Goal: Learn about a topic: Learn about a topic

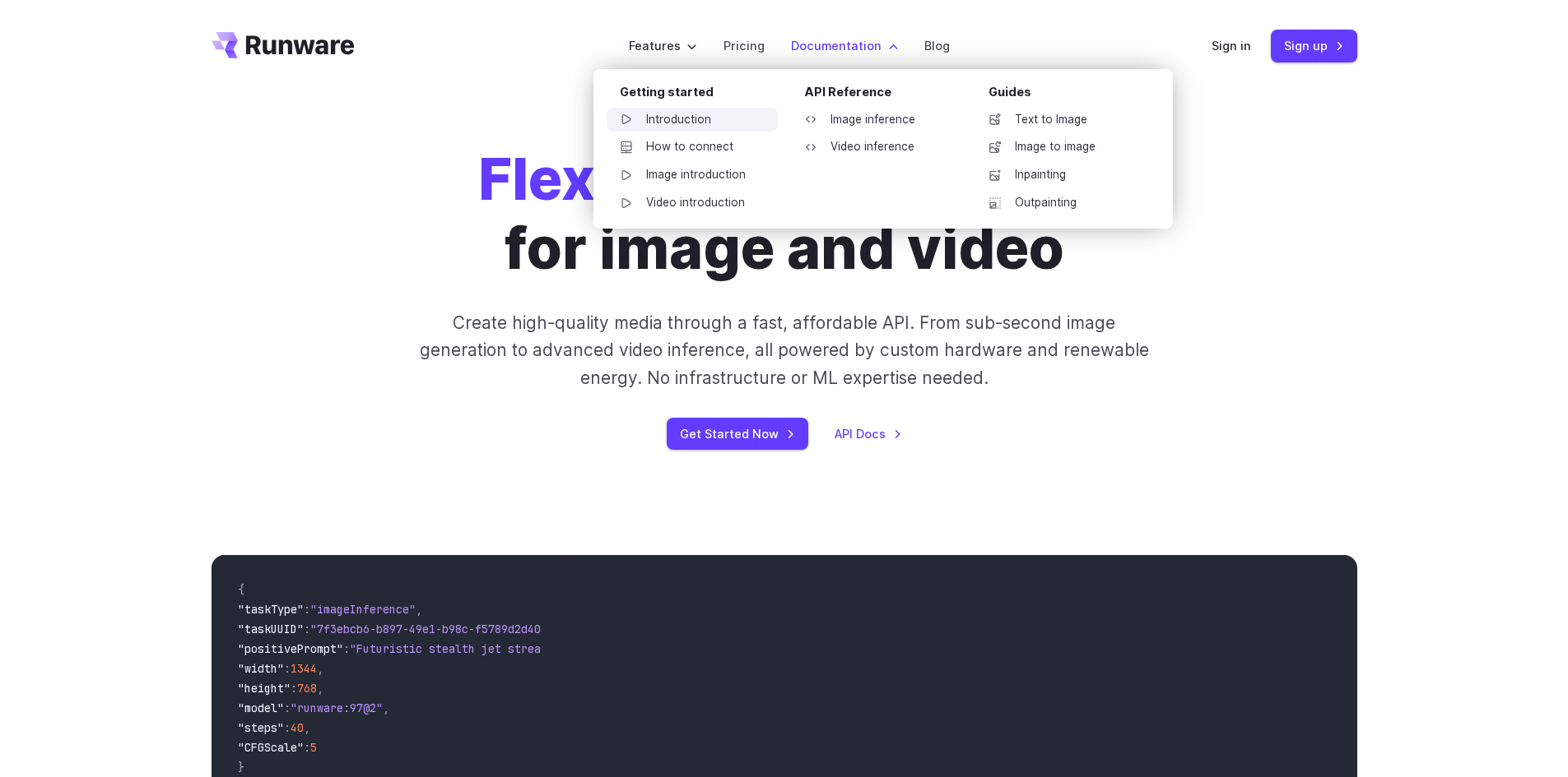
click at [691, 121] on link "Introduction" at bounding box center [692, 120] width 171 height 24
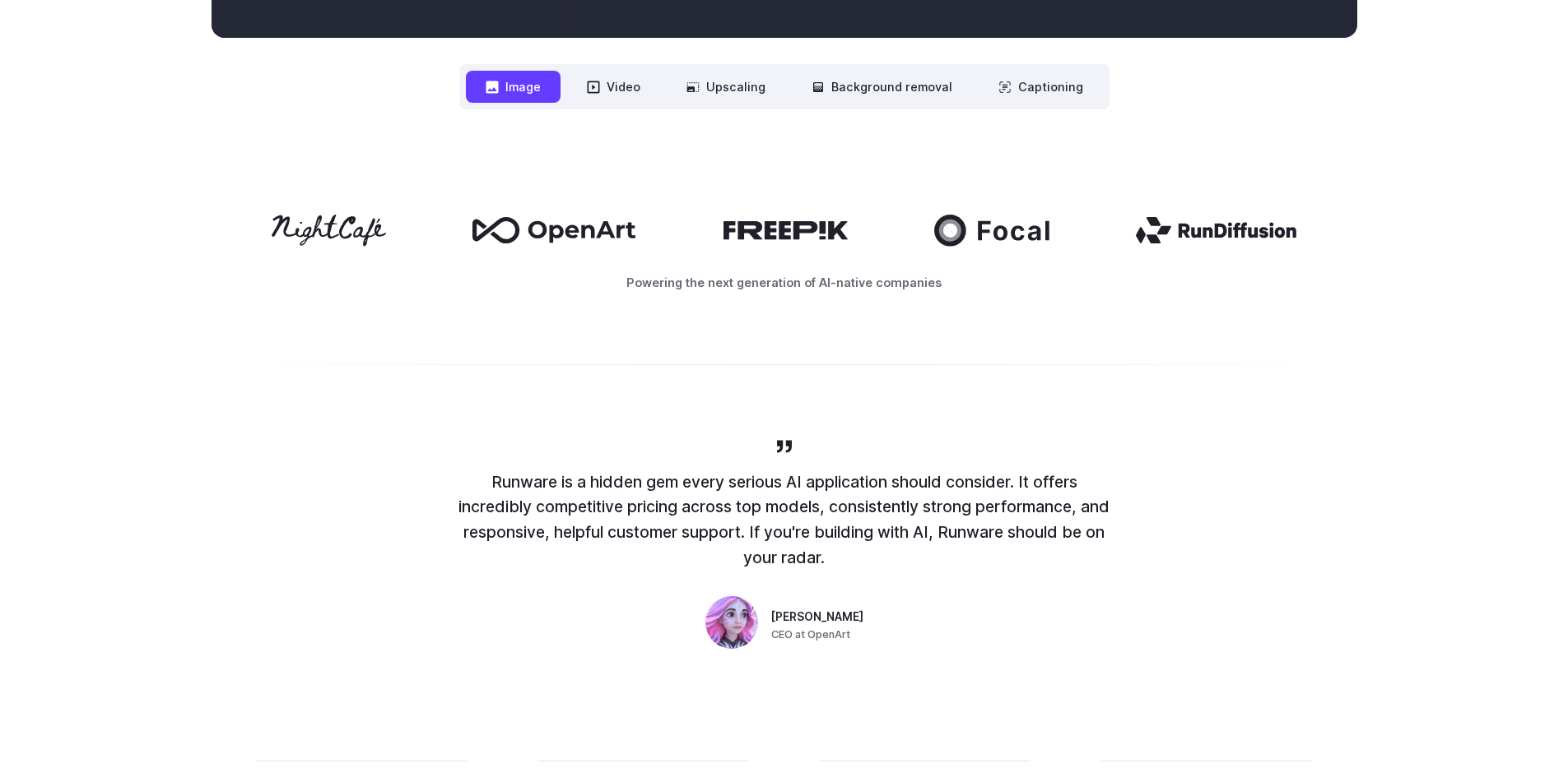
scroll to position [740, 0]
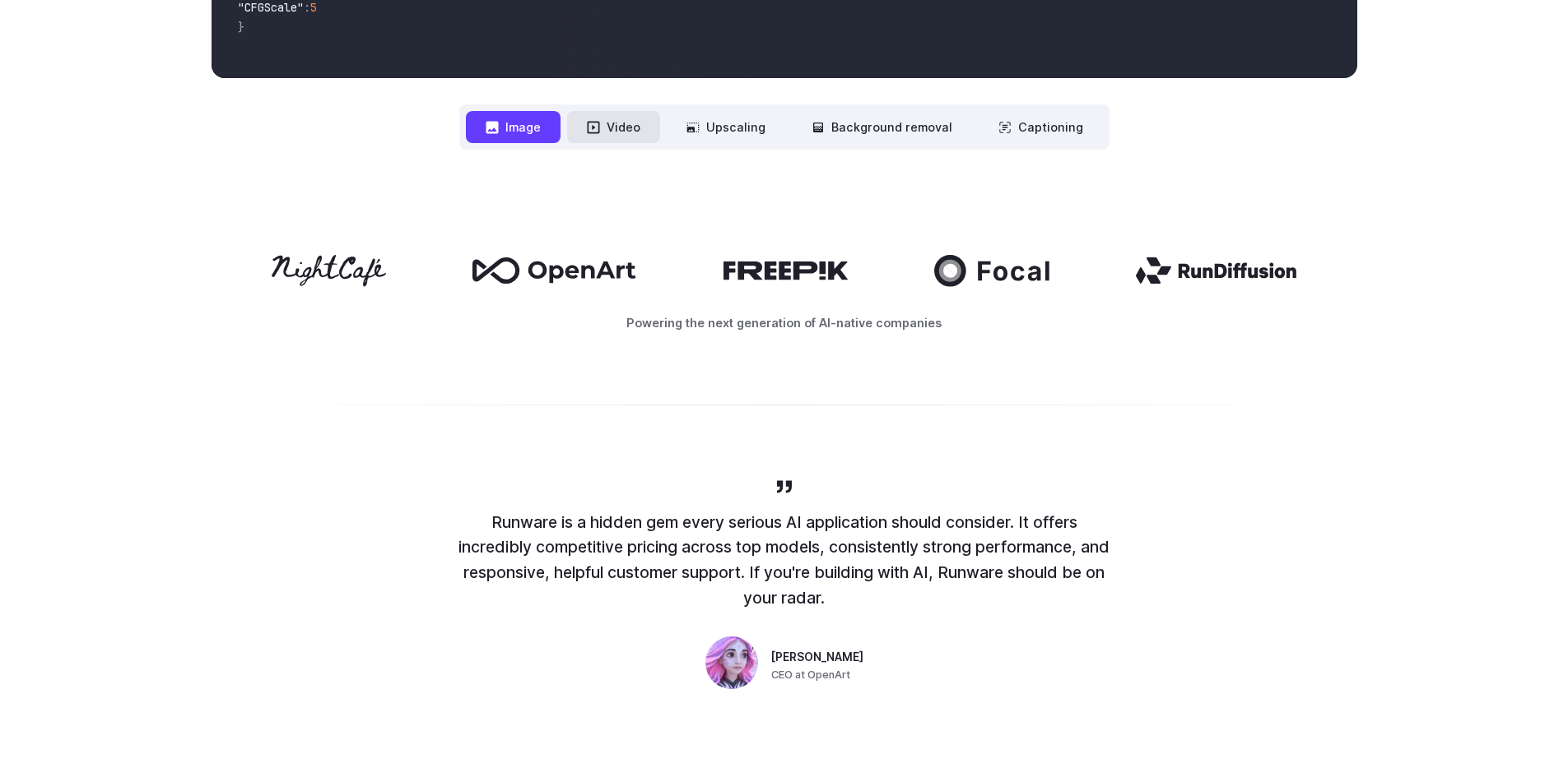
click at [632, 128] on button "Video" at bounding box center [613, 127] width 93 height 32
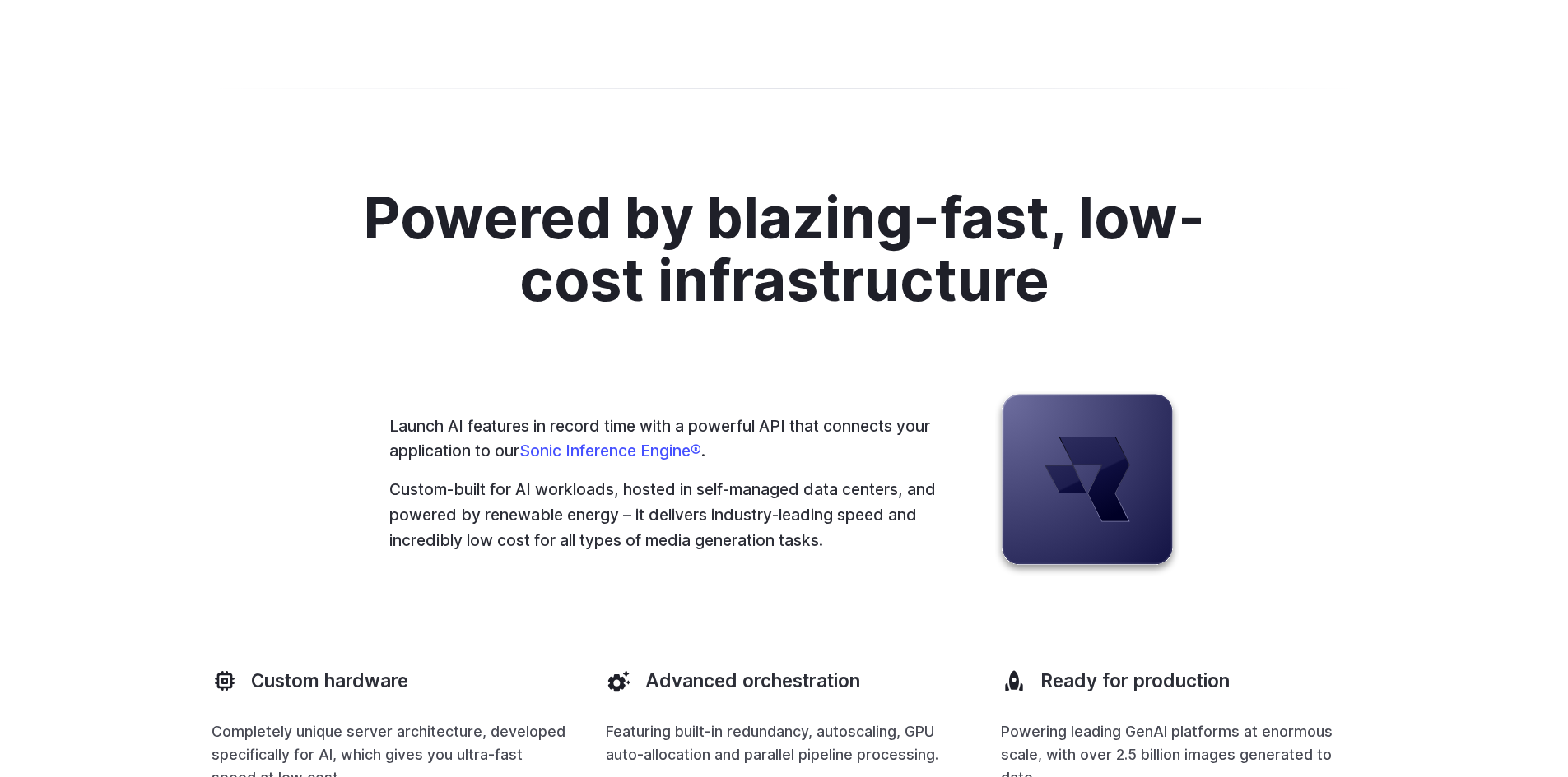
scroll to position [4854, 0]
